Goal: Task Accomplishment & Management: Use online tool/utility

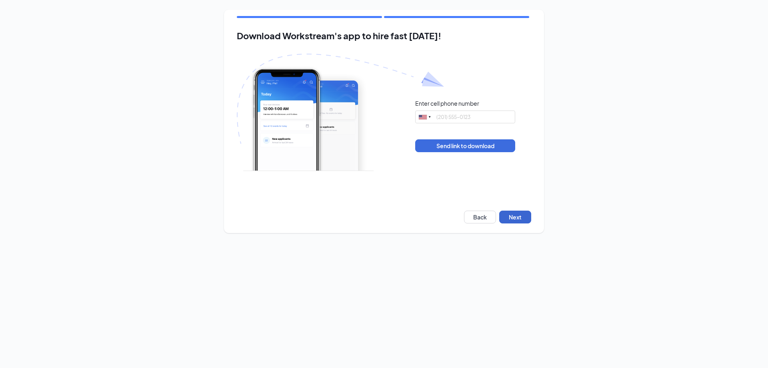
drag, startPoint x: 513, startPoint y: 207, endPoint x: 513, endPoint y: 212, distance: 4.8
click at [513, 208] on div "Download Workstream's app to hire fast [DATE]! Enter cell phone number [GEOGRAP…" at bounding box center [384, 121] width 320 height 223
click at [513, 215] on button "Next" at bounding box center [515, 216] width 32 height 13
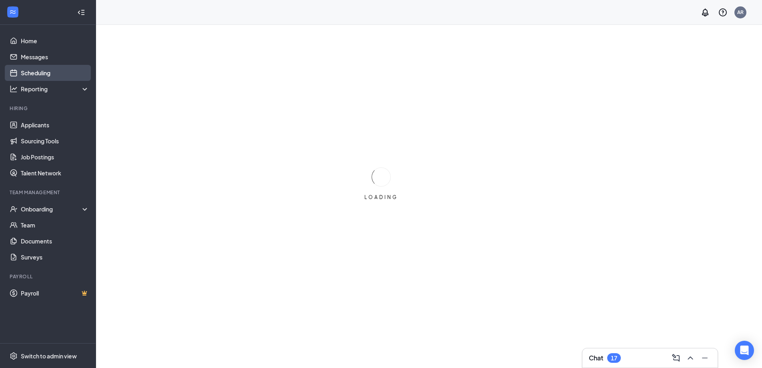
click at [52, 72] on link "Scheduling" at bounding box center [55, 73] width 68 height 16
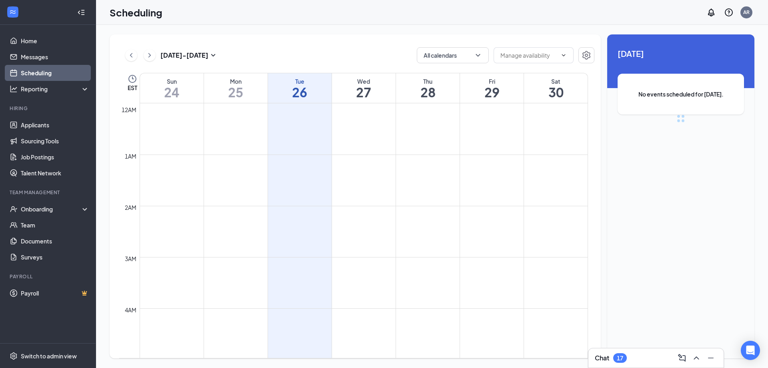
scroll to position [393, 0]
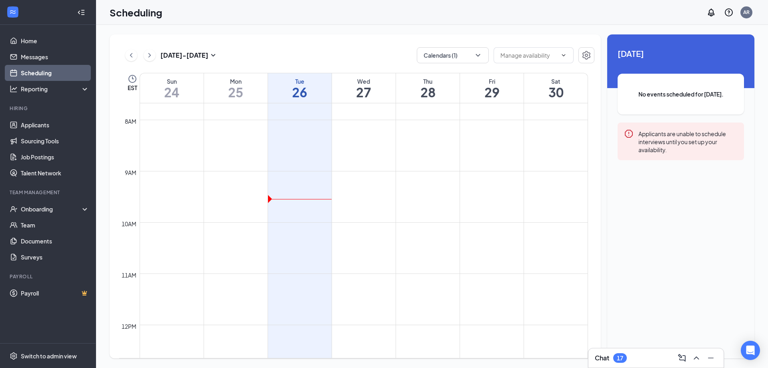
click at [32, 70] on link "Scheduling" at bounding box center [55, 73] width 68 height 16
click at [470, 54] on button "Calendars (1)" at bounding box center [453, 55] width 72 height 16
click at [462, 144] on input "Catherine Desingano" at bounding box center [451, 144] width 57 height 8
checkbox input "true"
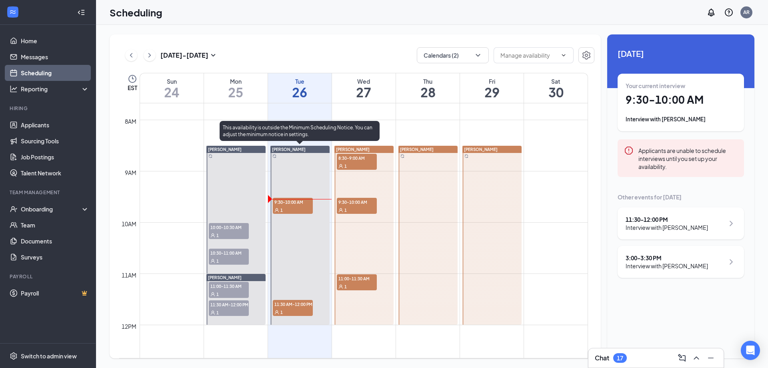
click at [298, 207] on div "1" at bounding box center [293, 210] width 40 height 8
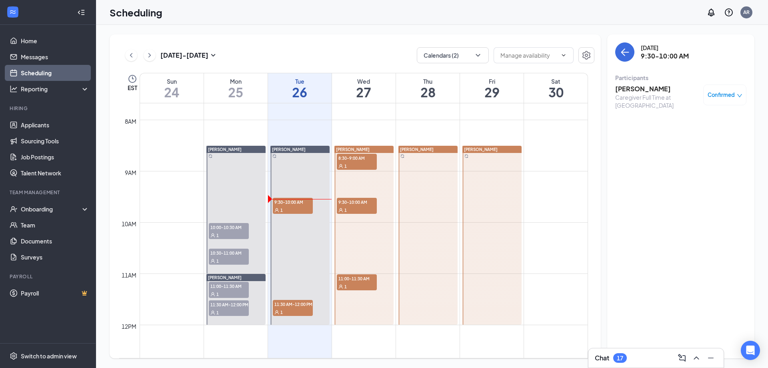
click at [639, 90] on h3 "Laura Bautista" at bounding box center [657, 88] width 84 height 9
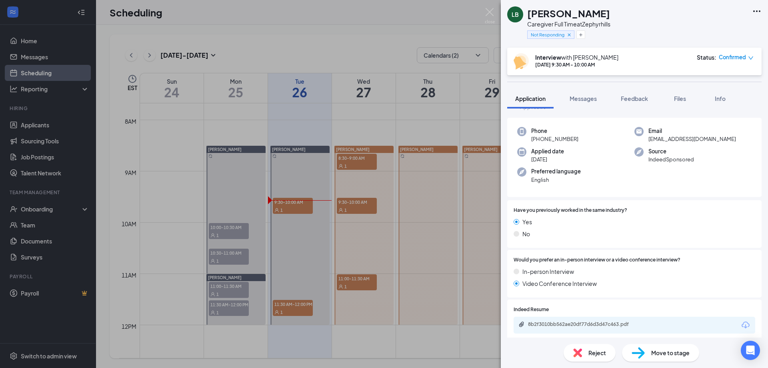
scroll to position [40, 0]
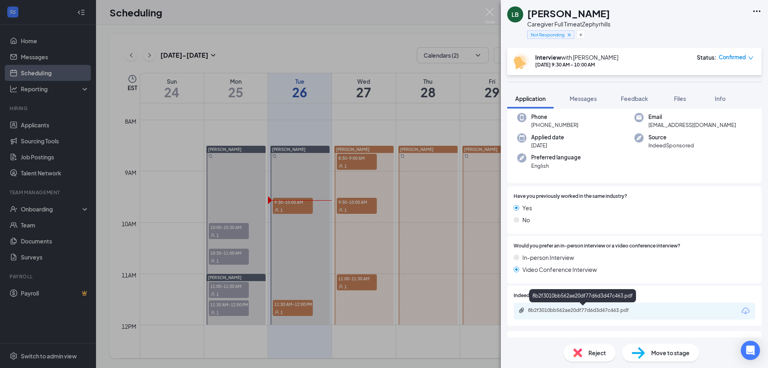
click at [568, 311] on div "8b2f3010bb562ae20df77d6d3d47c463.pdf" at bounding box center [584, 310] width 112 height 6
